Goal: Information Seeking & Learning: Learn about a topic

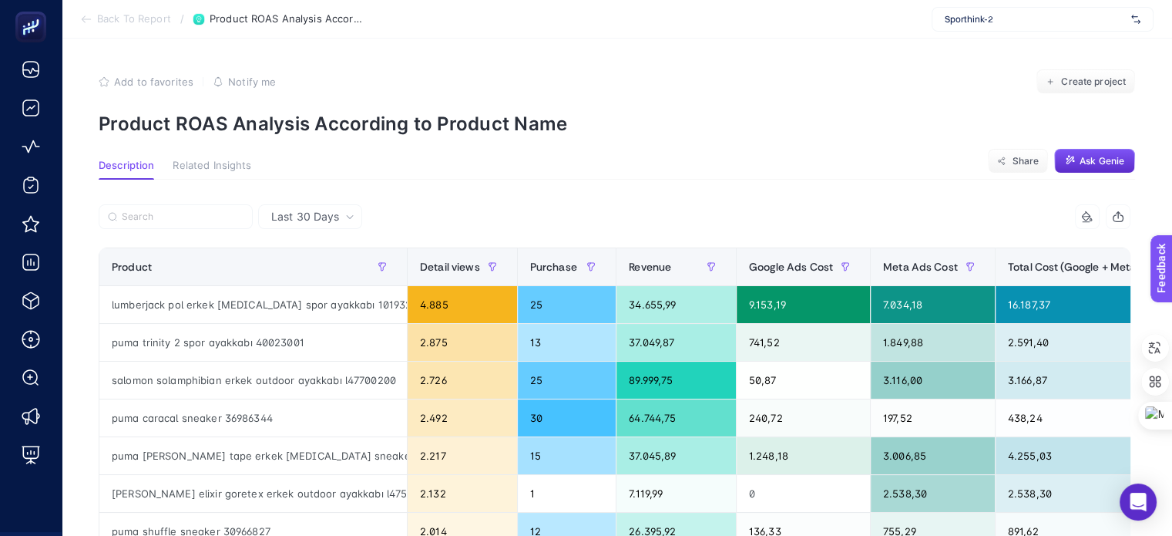
click at [206, 164] on span "Related Insights" at bounding box center [212, 166] width 79 height 12
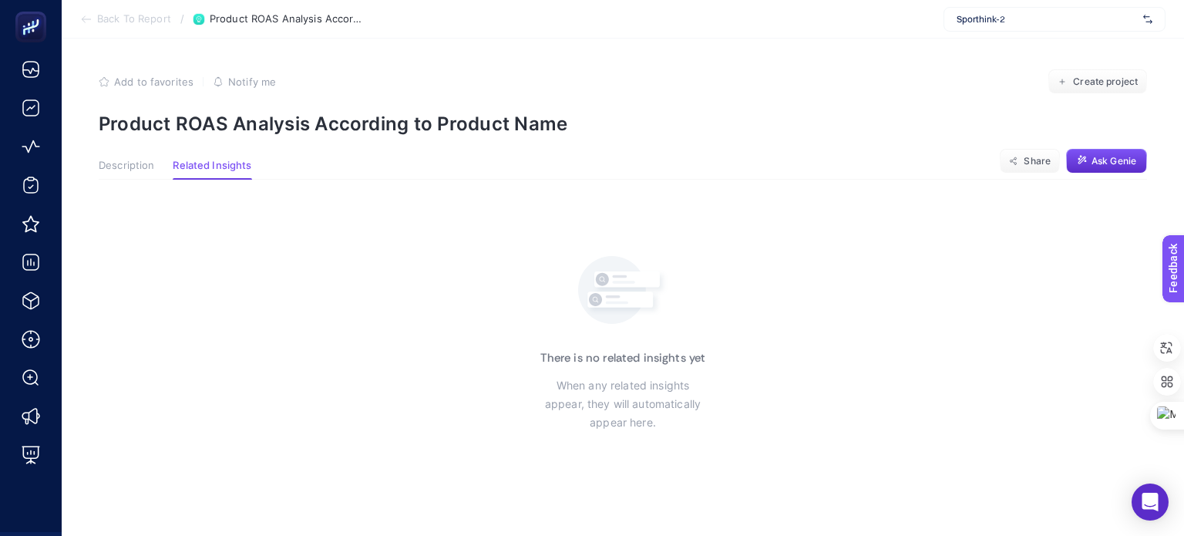
click at [113, 173] on button "Description" at bounding box center [126, 170] width 55 height 20
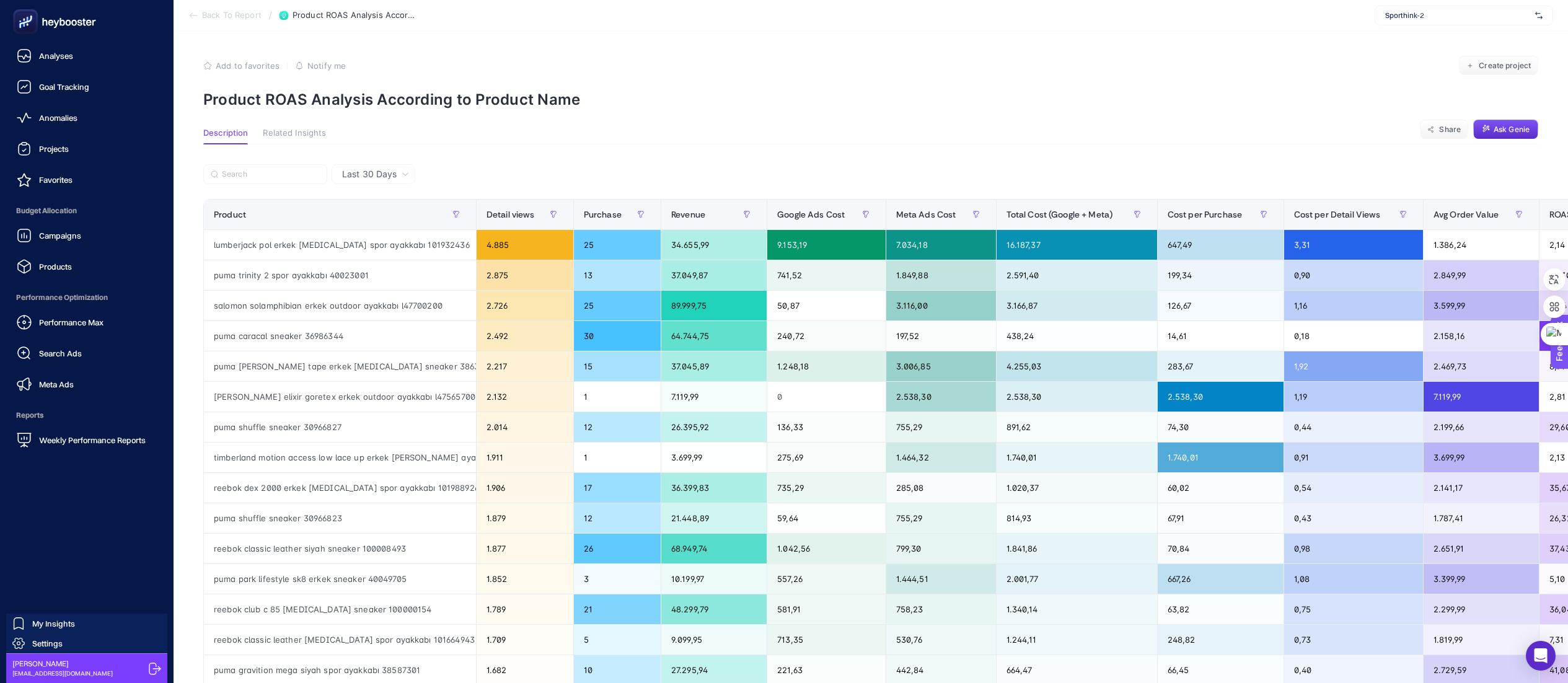
click at [39, 42] on div at bounding box center [86, 22] width 154 height 43
click at [51, 52] on span "Analyses" at bounding box center [56, 56] width 34 height 10
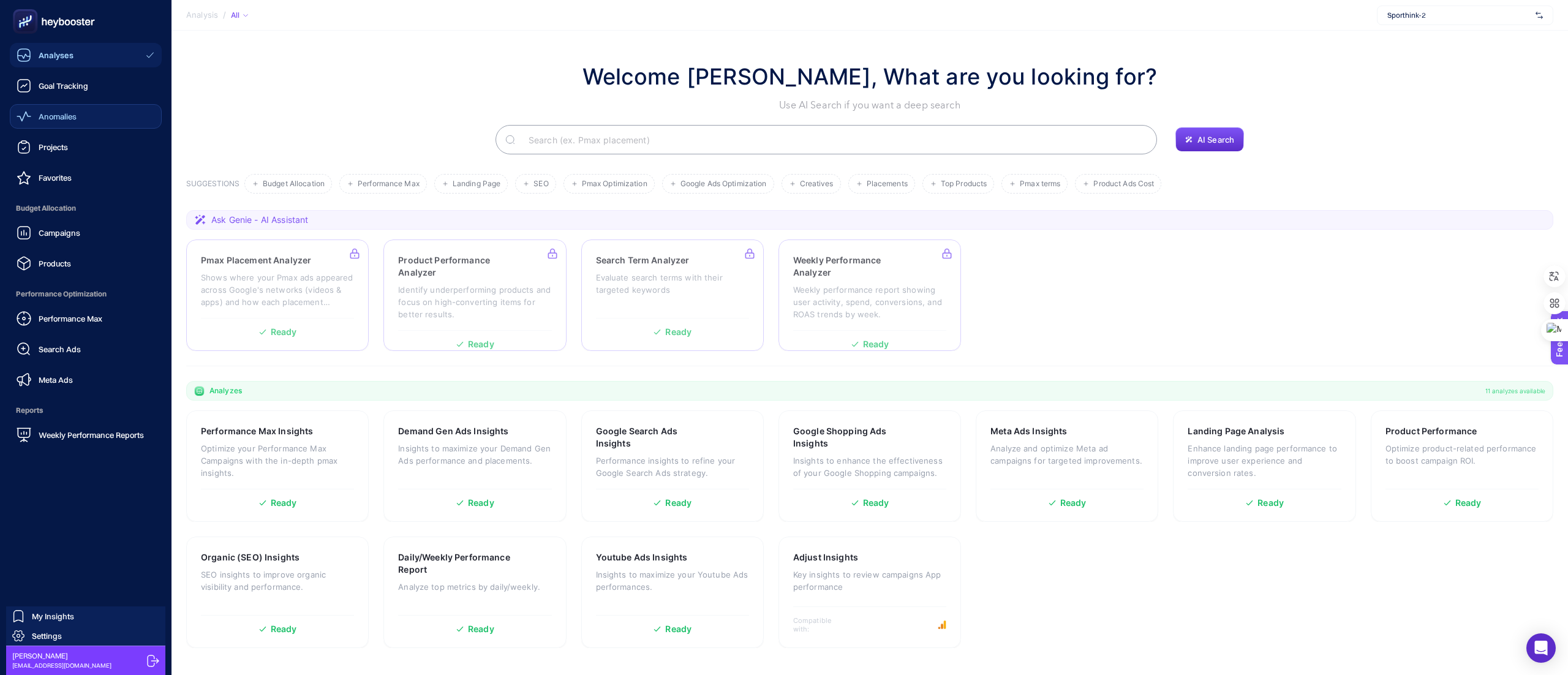
click at [44, 111] on span "Anomalies" at bounding box center [58, 116] width 38 height 10
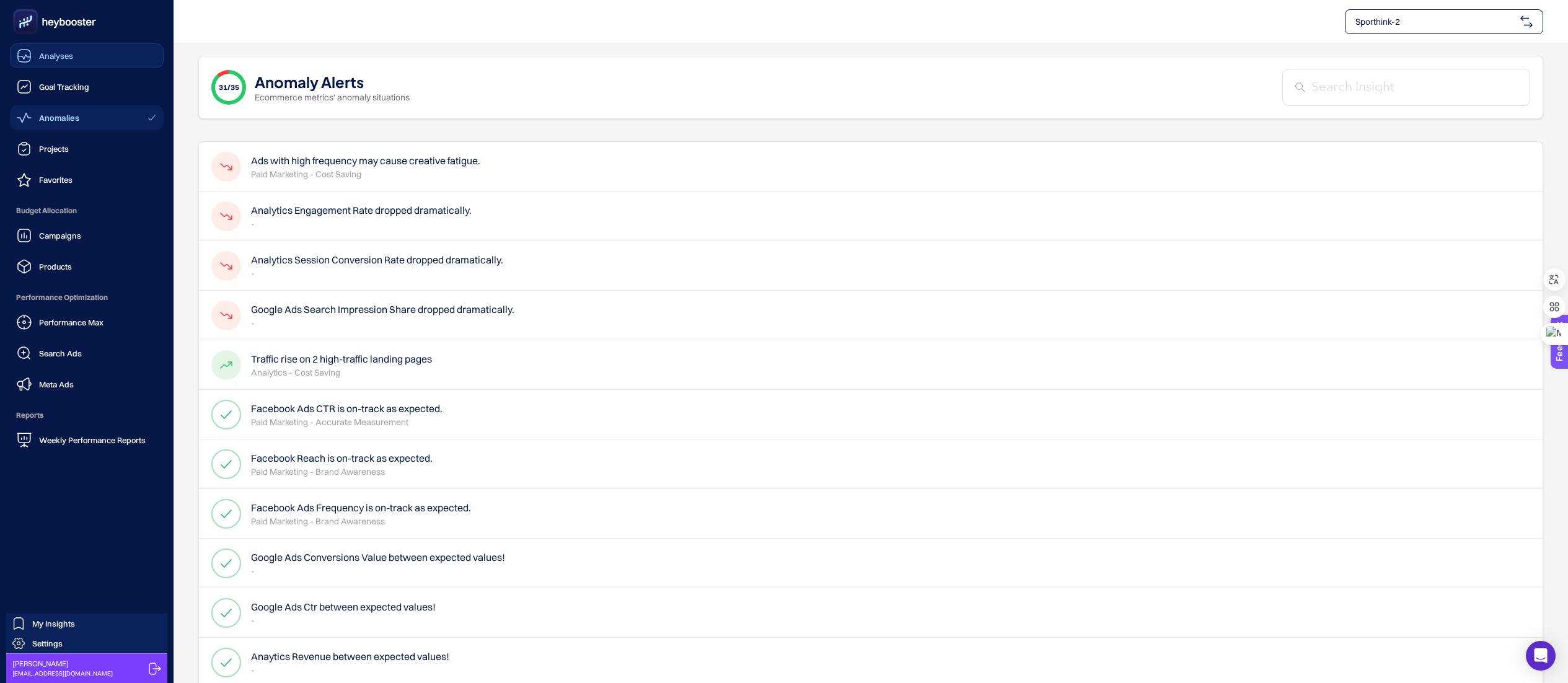
click at [55, 64] on link "Analyses" at bounding box center [86, 56] width 154 height 25
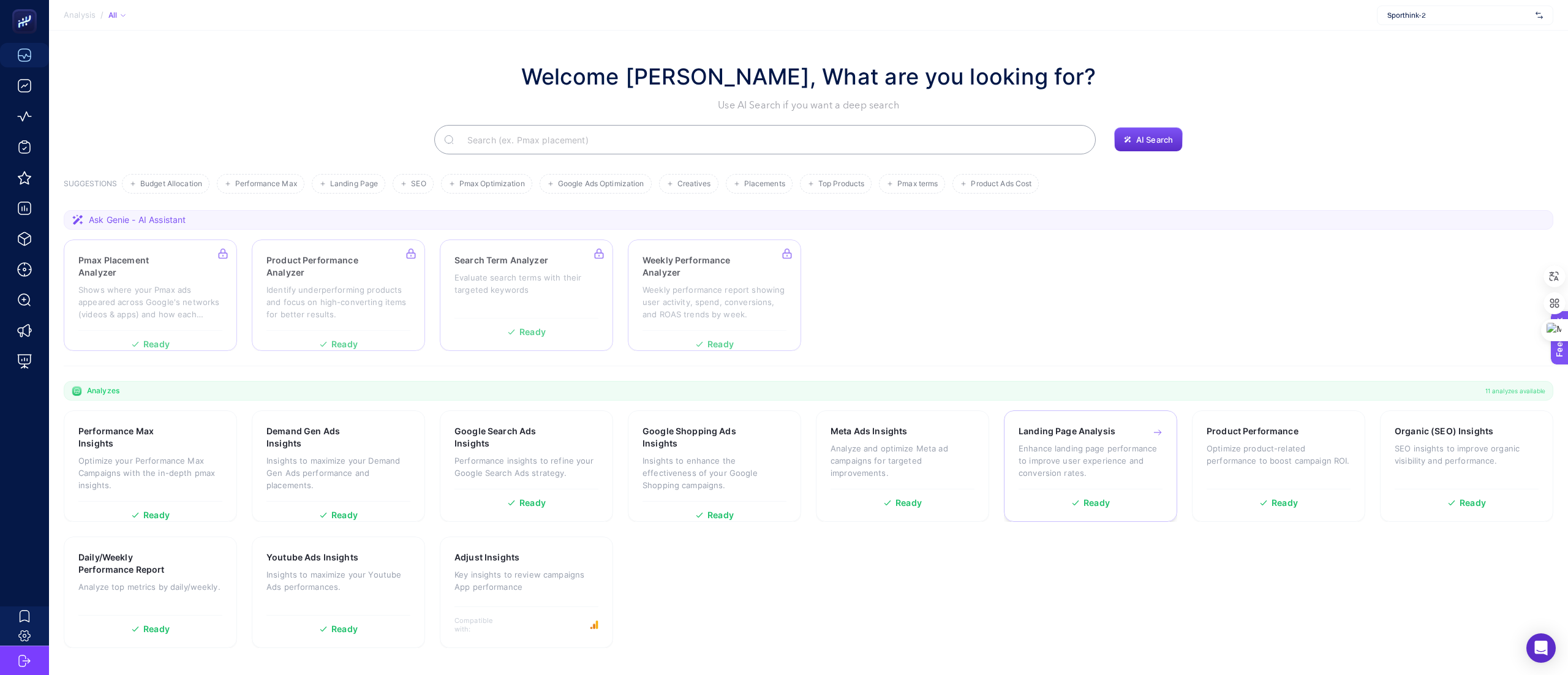
click at [931, 425] on p "Enhance landing page performance to improve user experience and conversion rate…" at bounding box center [1090, 460] width 144 height 37
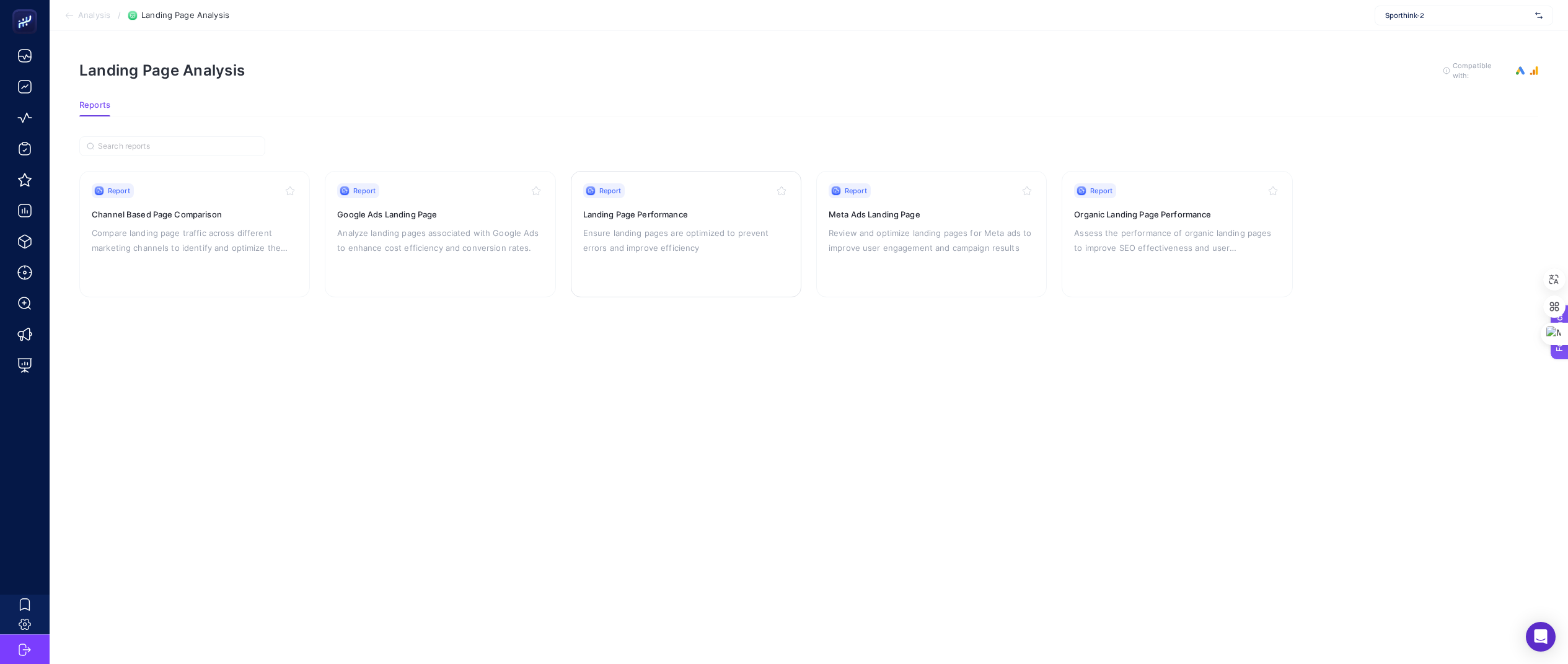
click at [738, 199] on div "Report Landing Page Performance Ensure landing pages are optimized to prevent e…" at bounding box center [686, 234] width 206 height 101
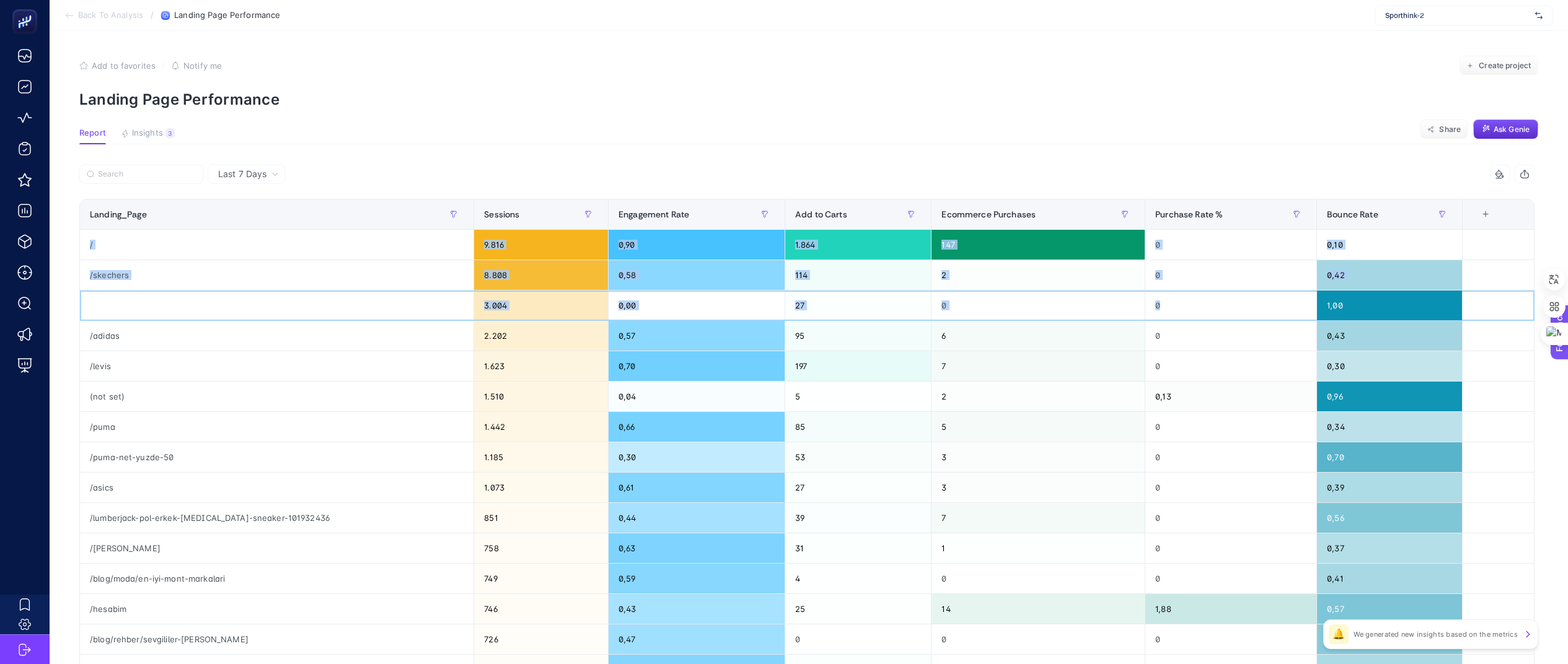
scroll to position [0, 14]
drag, startPoint x: 1243, startPoint y: 311, endPoint x: 1476, endPoint y: 331, distance: 233.9
click at [942, 337] on tbody "/ 9.816 0,90 1.864 147 0 0,10 /skechers 8.808 0,58 114 2 0 0,42 3.004 0,00 27 0…" at bounding box center [807, 533] width 1455 height 607
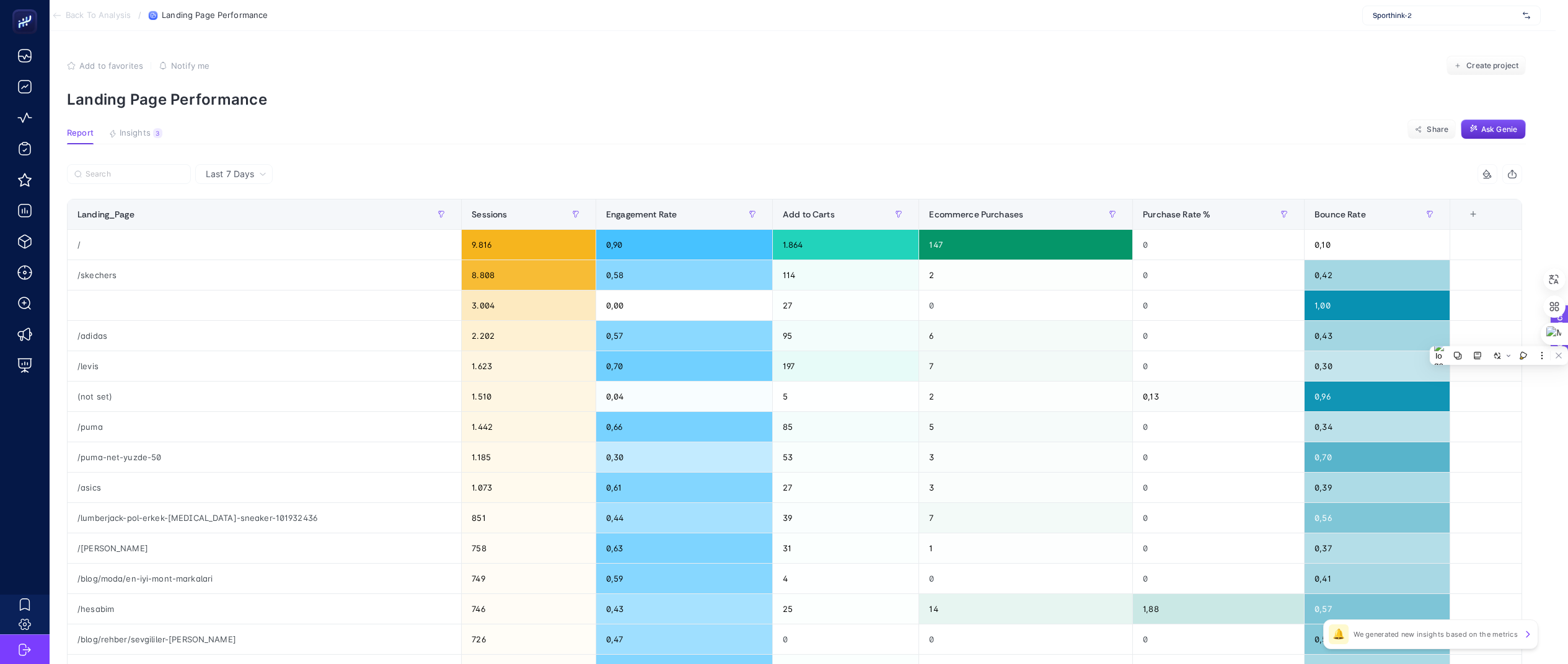
click at [942, 159] on article "Add to favorites false Notify me Create project Landing Page Performance Report…" at bounding box center [796, 515] width 1518 height 969
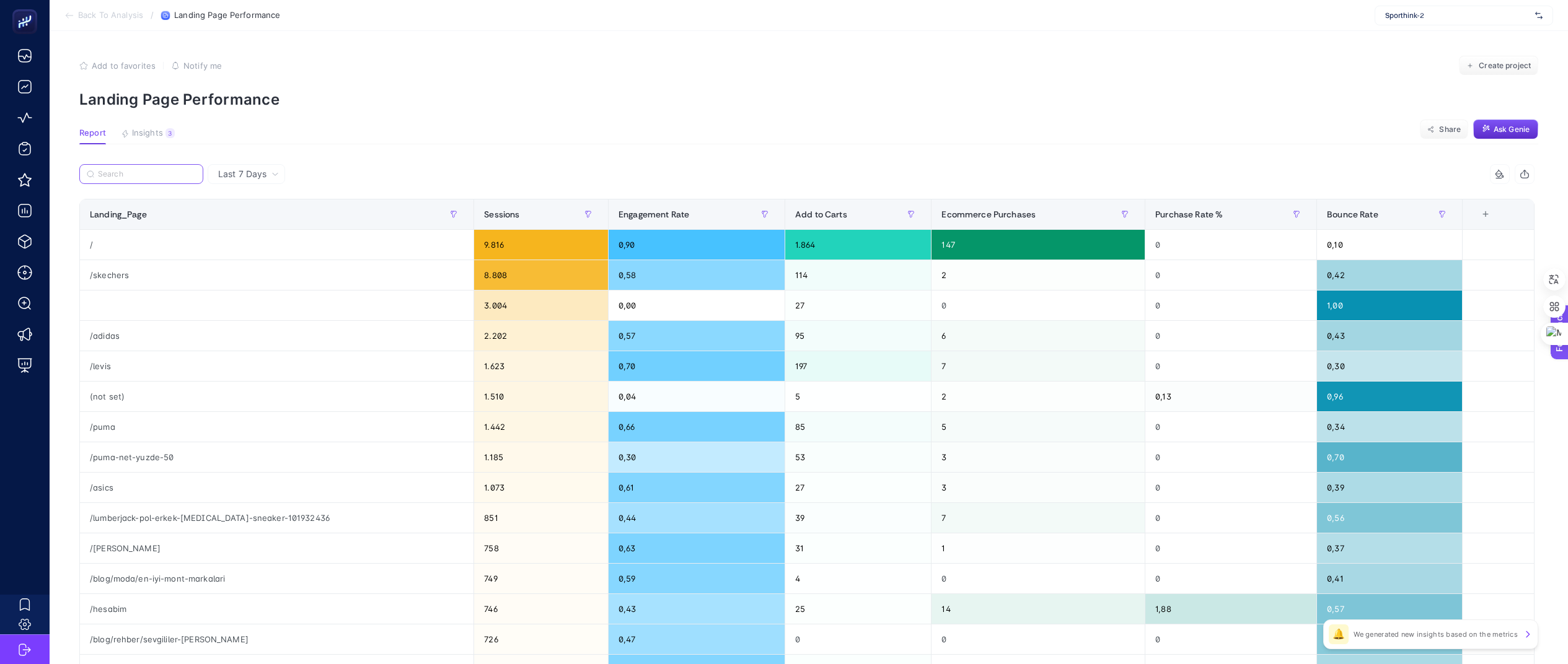
click at [140, 170] on input "Search" at bounding box center [147, 174] width 98 height 10
click at [140, 170] on input "Search" at bounding box center [147, 174] width 96 height 10
click at [133, 123] on article "Add to favorites false Notify me Create project Landing Page Performance Report…" at bounding box center [809, 515] width 1518 height 969
click at [137, 129] on span "Insights" at bounding box center [147, 133] width 31 height 10
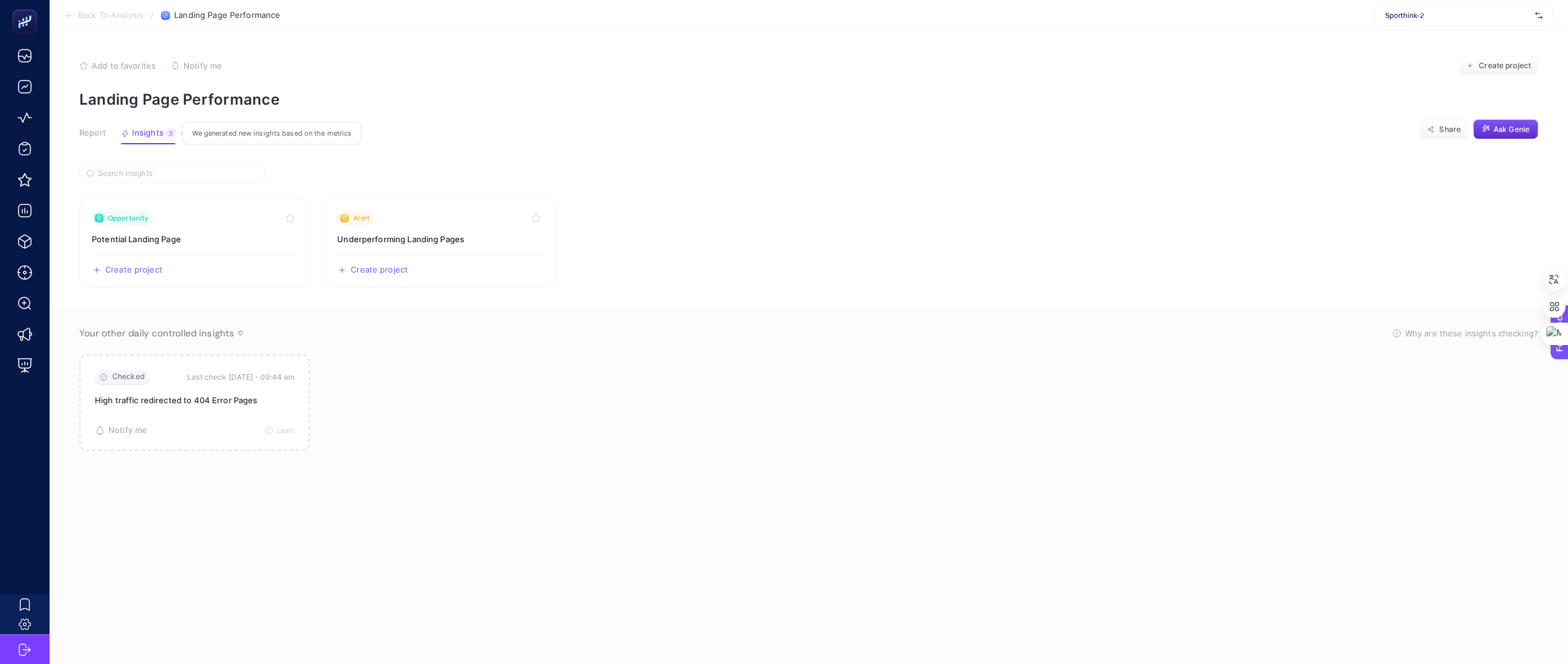
scroll to position [0, 0]
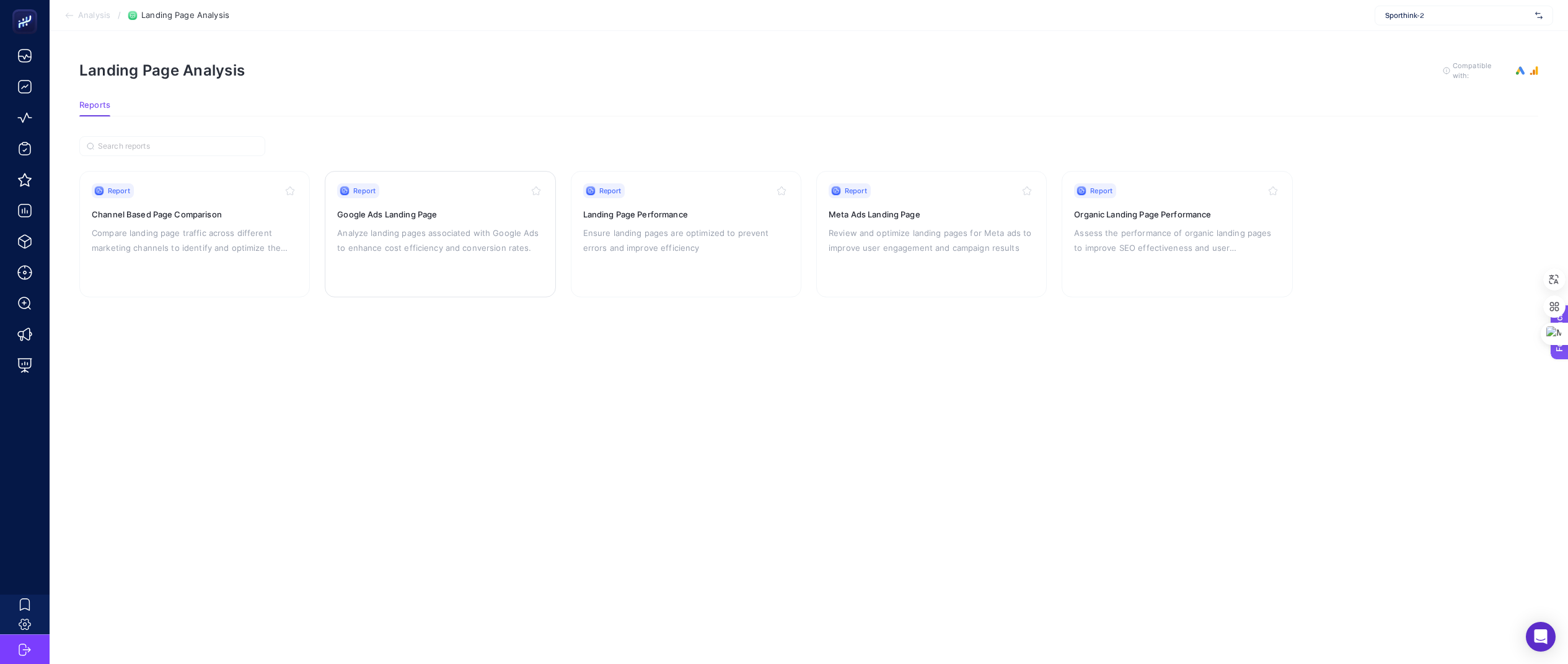
click at [442, 229] on p "Analyze landing pages associated with Google Ads to enhance cost efficiency and…" at bounding box center [440, 240] width 206 height 30
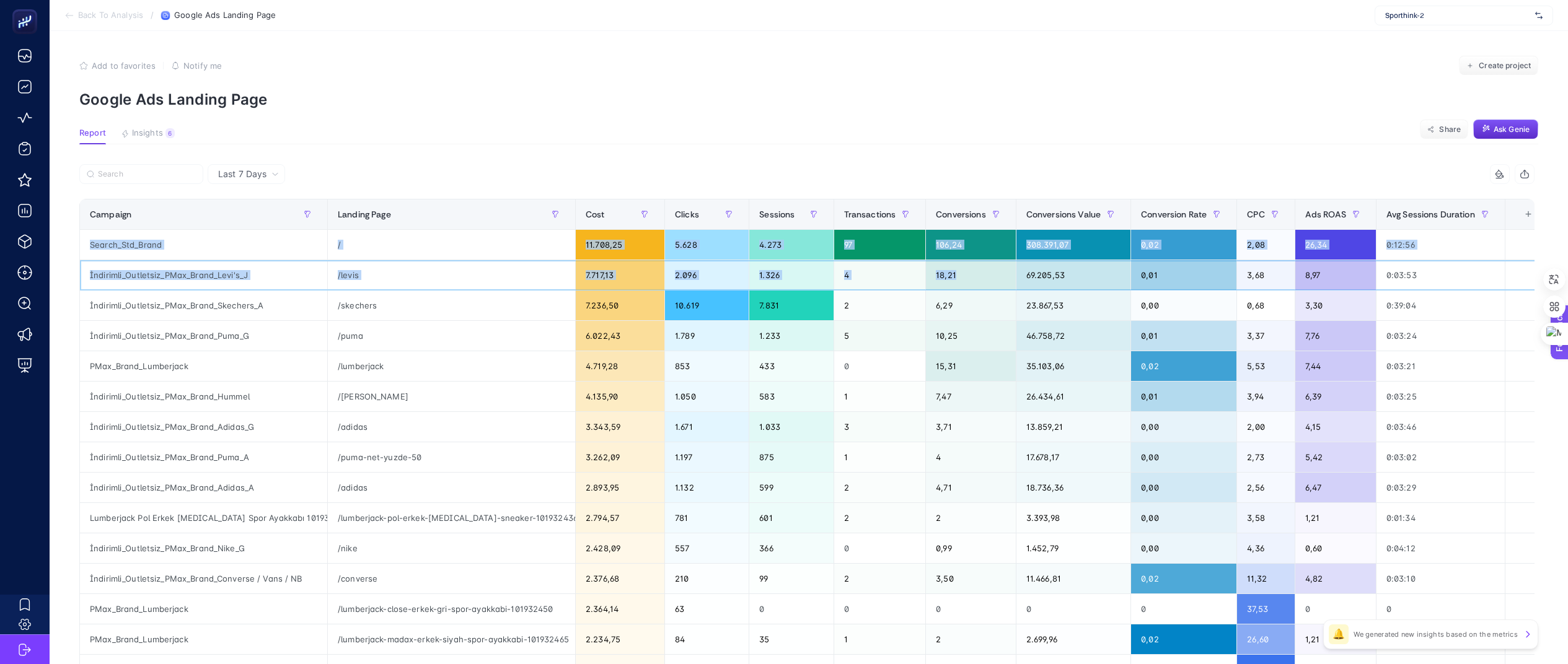
scroll to position [0, 14]
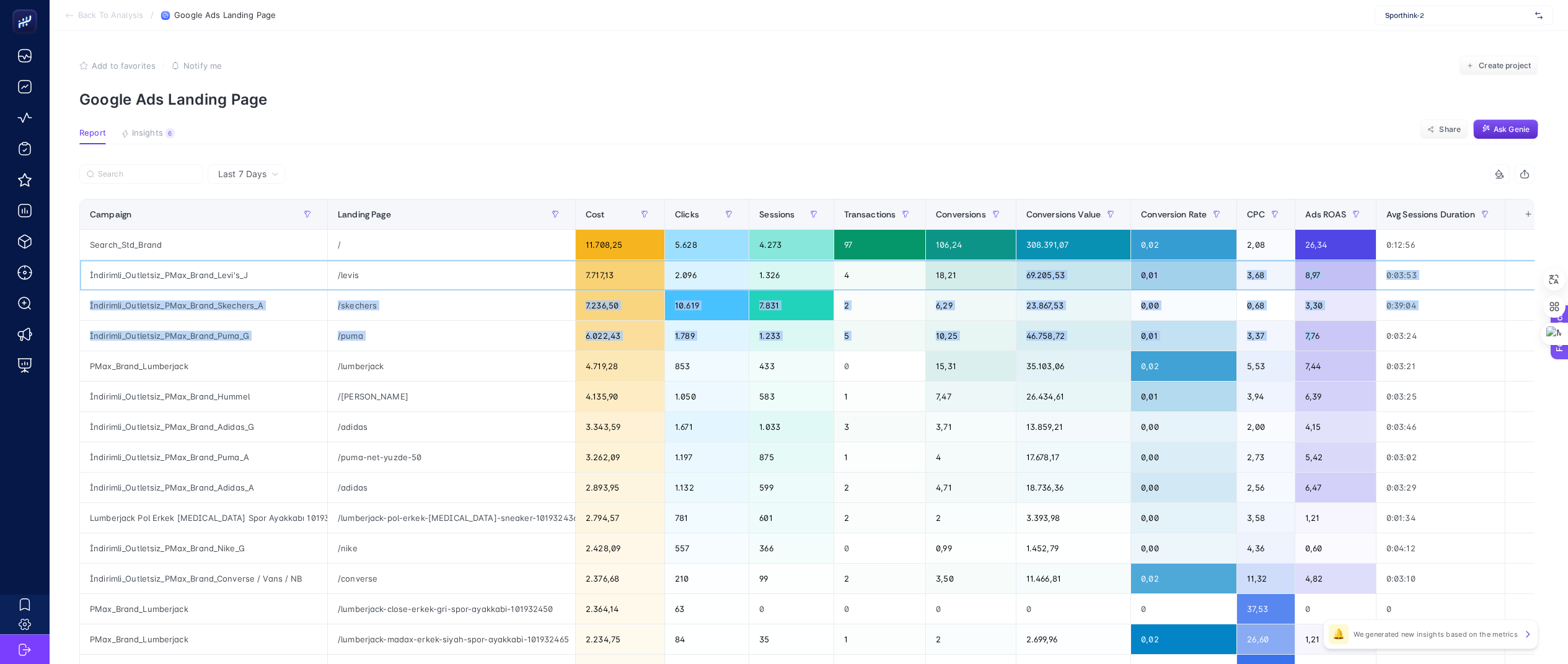
drag, startPoint x: 950, startPoint y: 274, endPoint x: 1299, endPoint y: 339, distance: 355.0
click at [942, 339] on tbody "Search_Std_Brand / 11.708,25 5.628 4.273 97 106,24 308.391,07 0,02 2,08 26,34 0…" at bounding box center [815, 533] width 1471 height 607
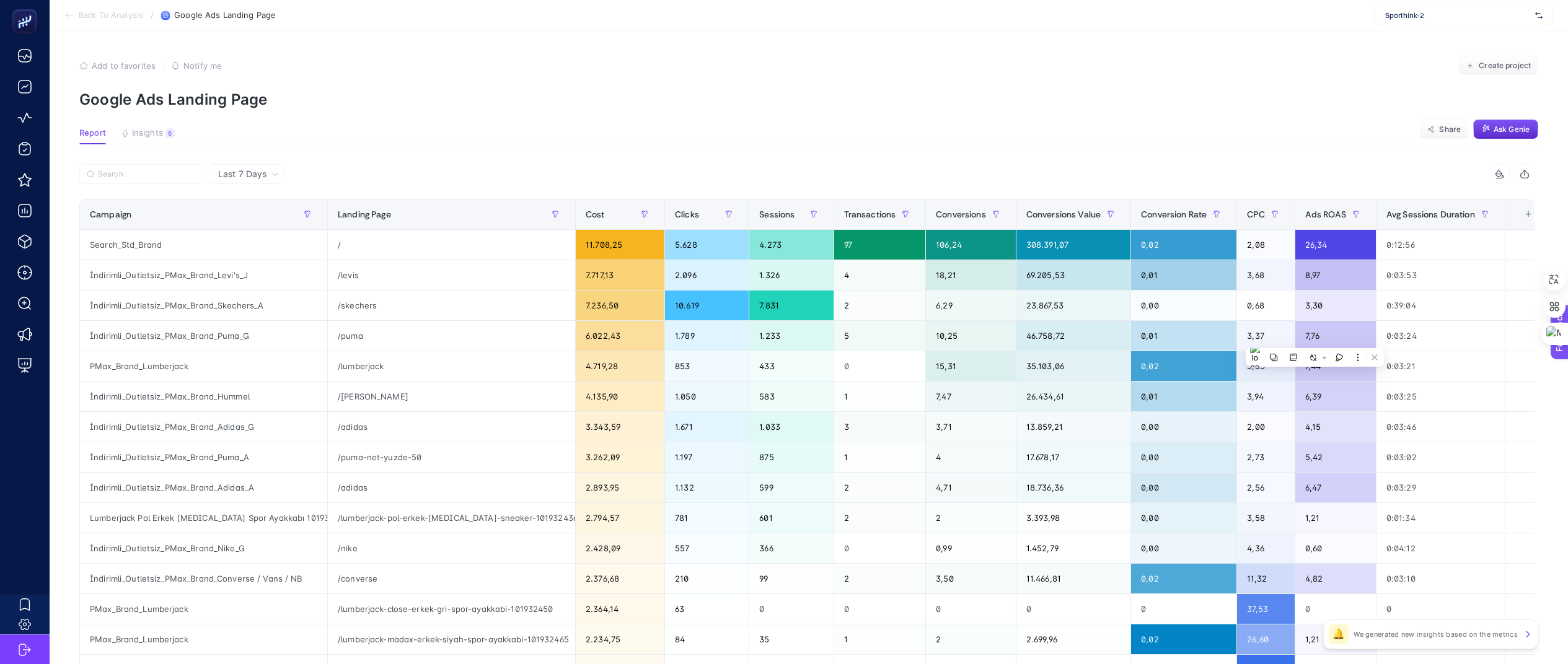
click at [942, 180] on div "9 items selected" at bounding box center [1170, 174] width 728 height 20
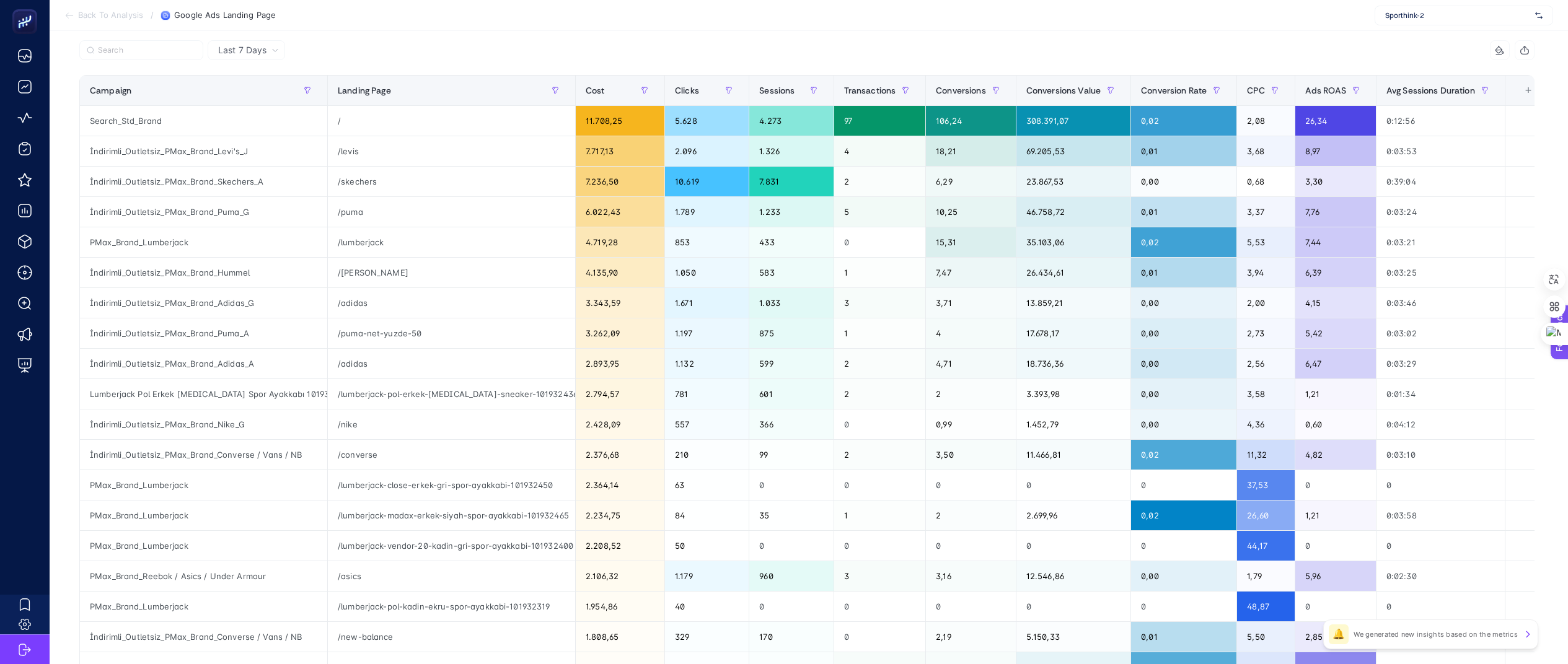
scroll to position [248, 14]
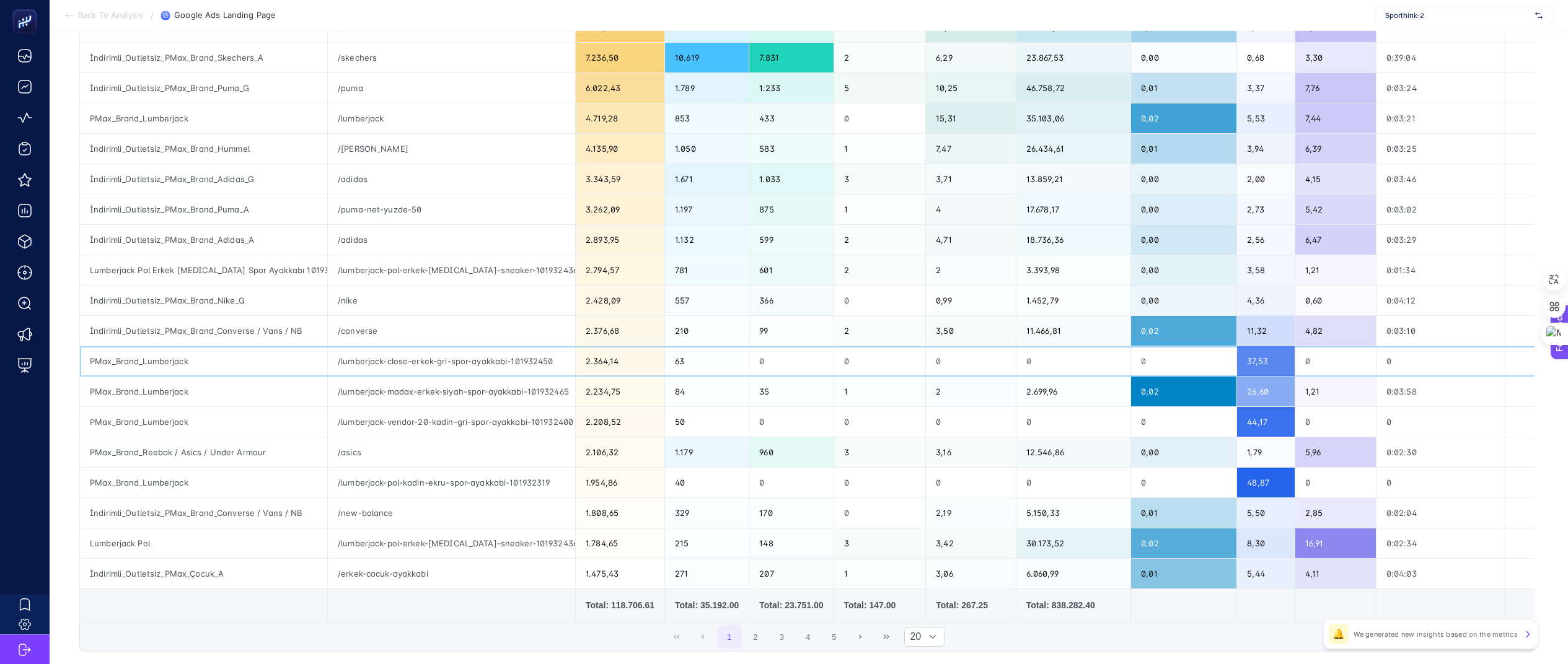
click at [441, 357] on div "/lumberjack-close-erkek-gri-spor-ayakkabi-101932450" at bounding box center [451, 361] width 247 height 30
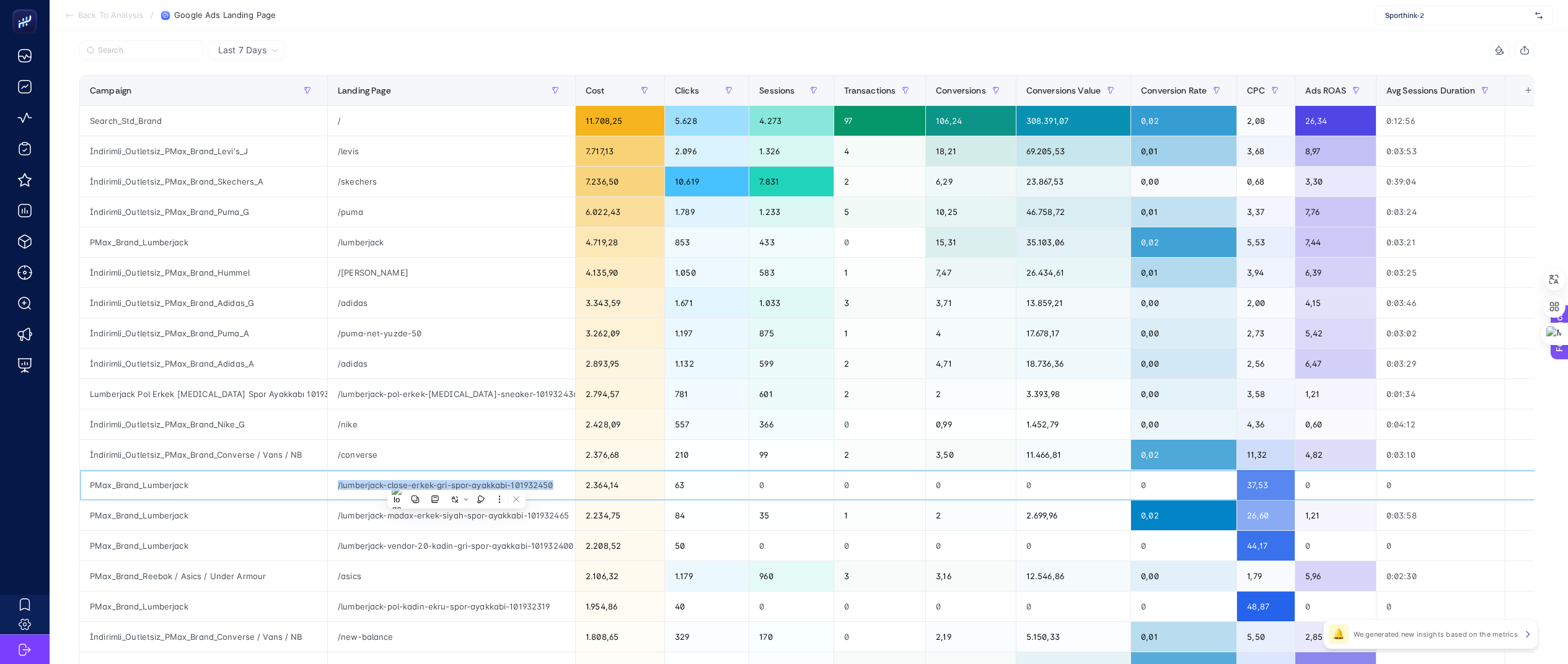
scroll to position [0, 14]
